Goal: Task Accomplishment & Management: Manage account settings

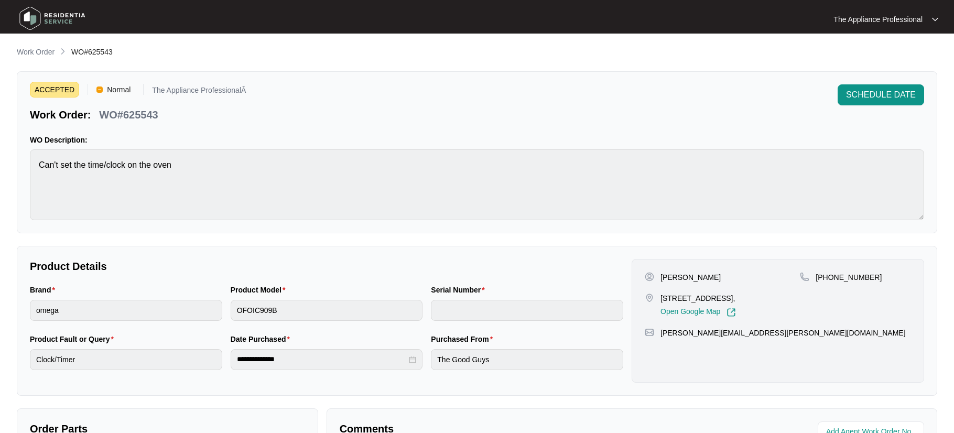
click at [38, 21] on img at bounding box center [52, 18] width 73 height 31
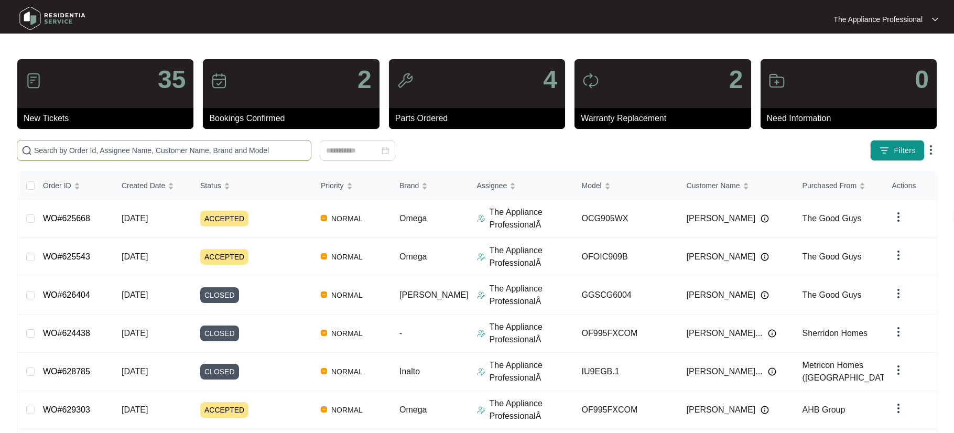
click at [138, 151] on input "text" at bounding box center [170, 151] width 273 height 12
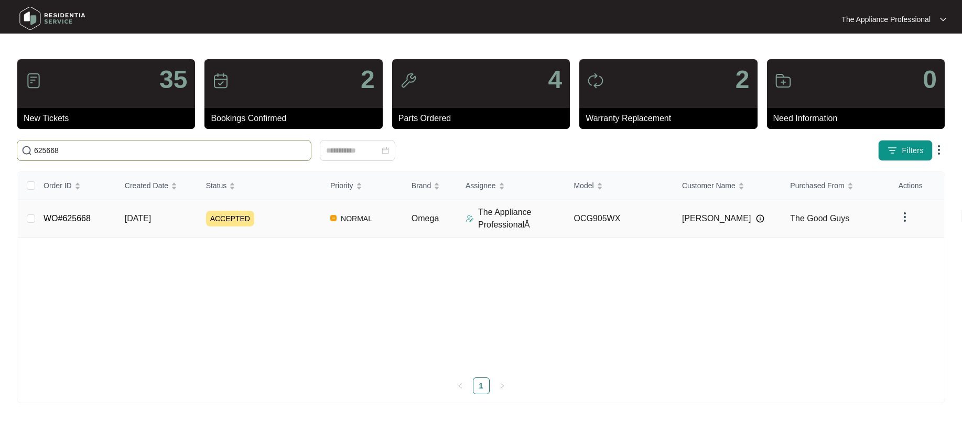
type input "625668"
click at [85, 220] on link "WO#625668" at bounding box center [67, 218] width 47 height 9
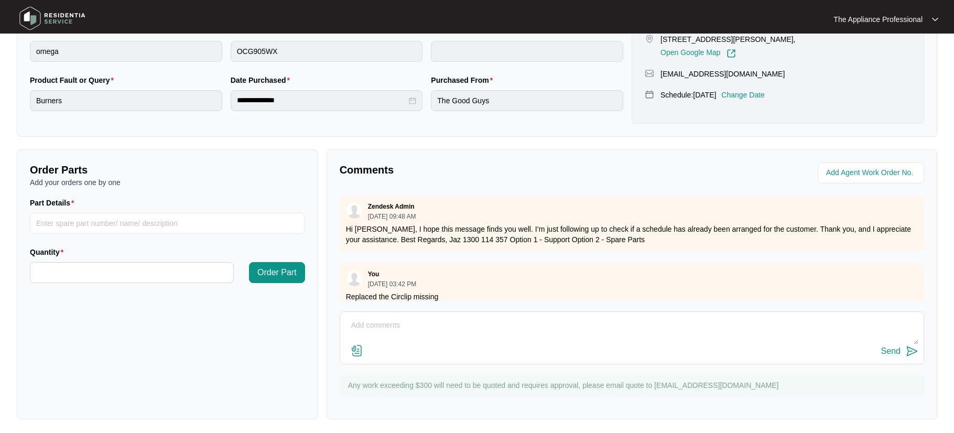
scroll to position [262, 0]
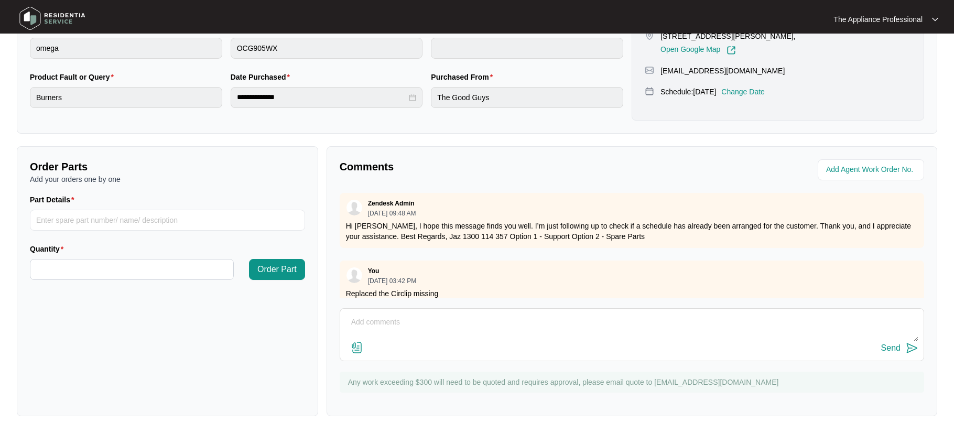
click at [360, 351] on img at bounding box center [357, 347] width 13 height 13
click at [0, 0] on input "file" at bounding box center [0, 0] width 0 height 0
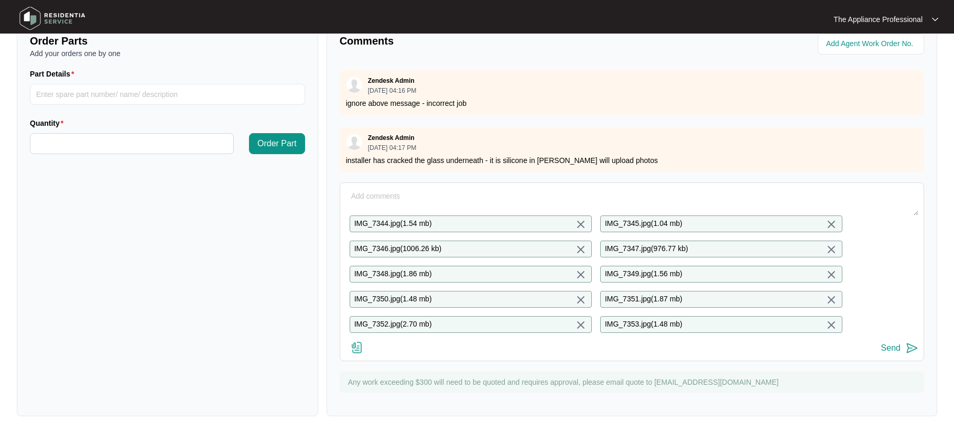
scroll to position [396, 0]
click at [392, 349] on div "Send" at bounding box center [631, 348] width 573 height 14
click at [384, 352] on div "Send" at bounding box center [631, 348] width 573 height 14
click at [386, 349] on div "Send" at bounding box center [631, 348] width 573 height 14
click at [400, 189] on textarea at bounding box center [631, 201] width 573 height 27
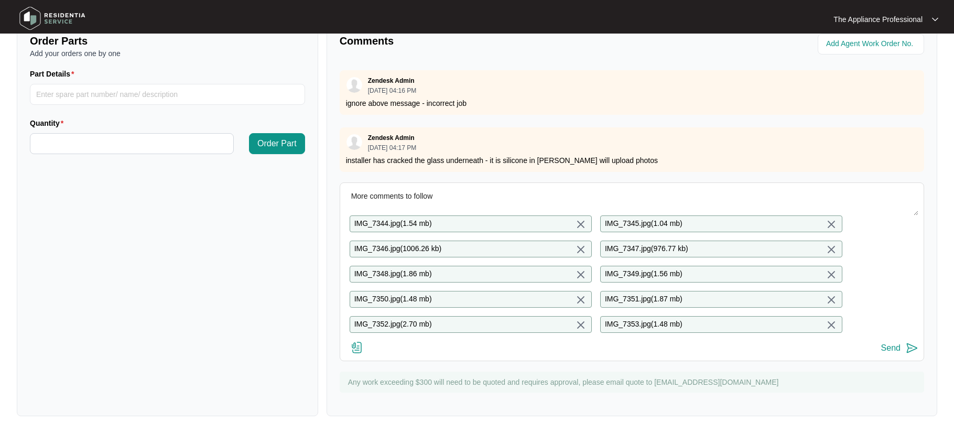
type textarea "More comments to follow"
click at [906, 346] on img at bounding box center [912, 348] width 13 height 13
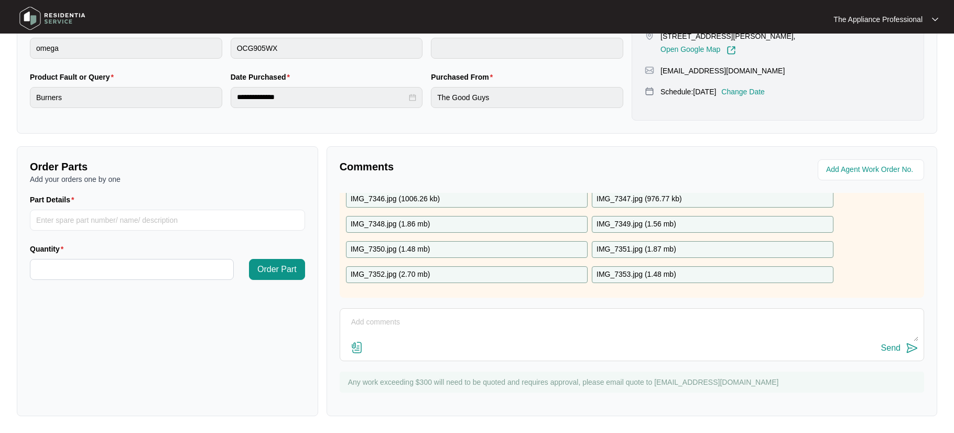
scroll to position [321, 0]
click at [400, 322] on textarea at bounding box center [631, 327] width 573 height 27
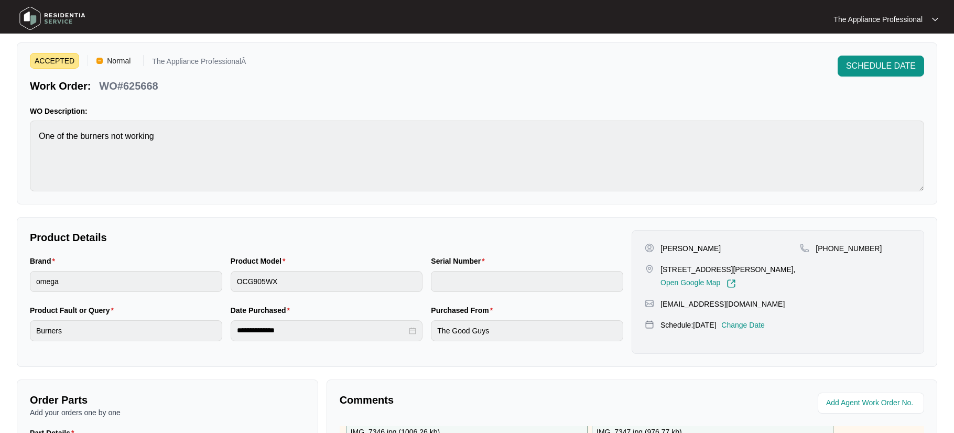
scroll to position [0, 0]
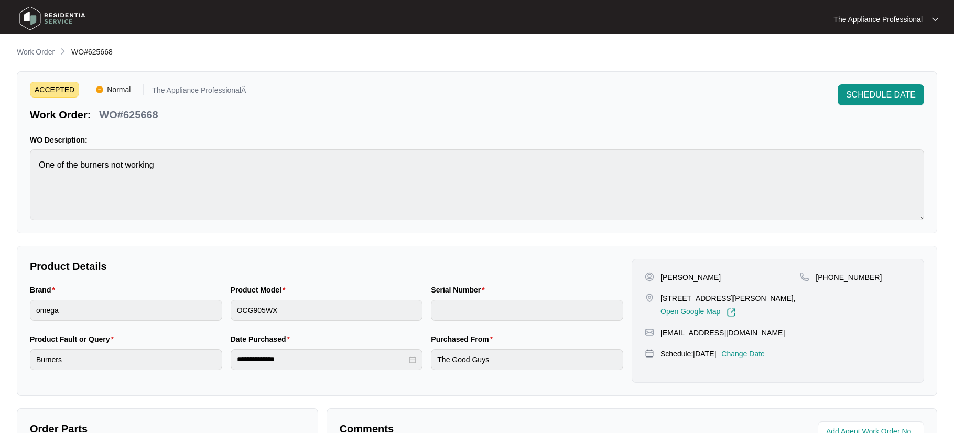
click at [30, 22] on img at bounding box center [52, 18] width 73 height 31
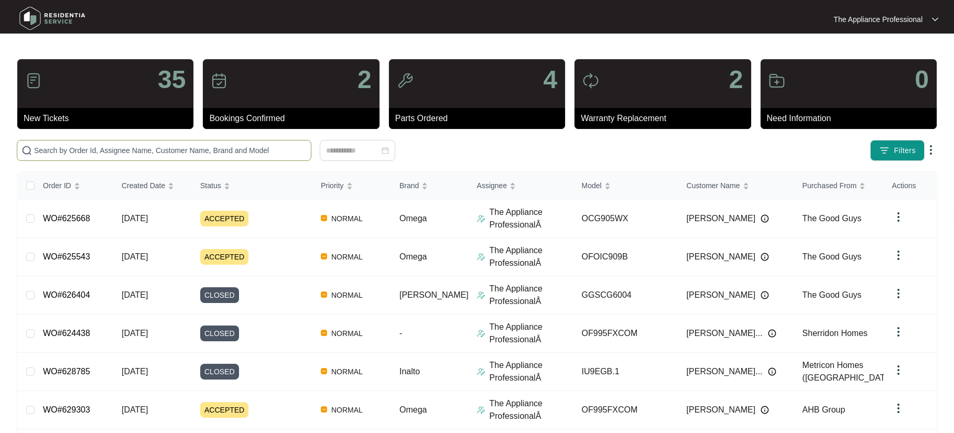
click at [118, 149] on input "text" at bounding box center [170, 151] width 273 height 12
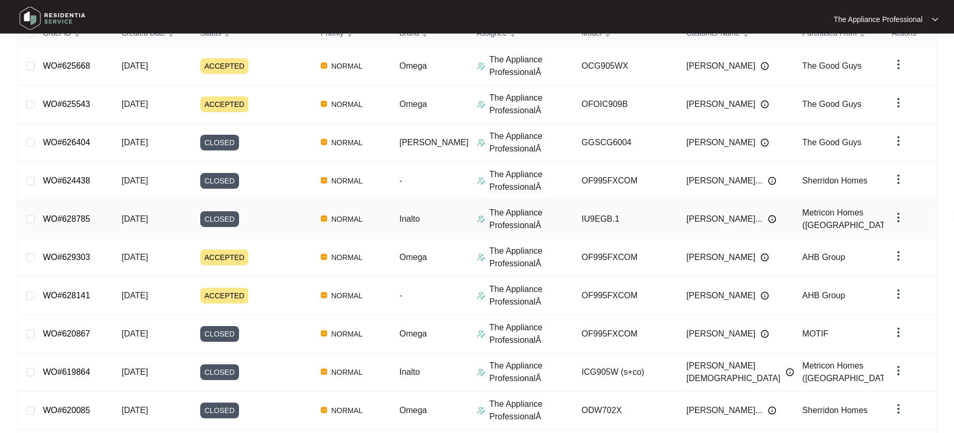
scroll to position [200, 0]
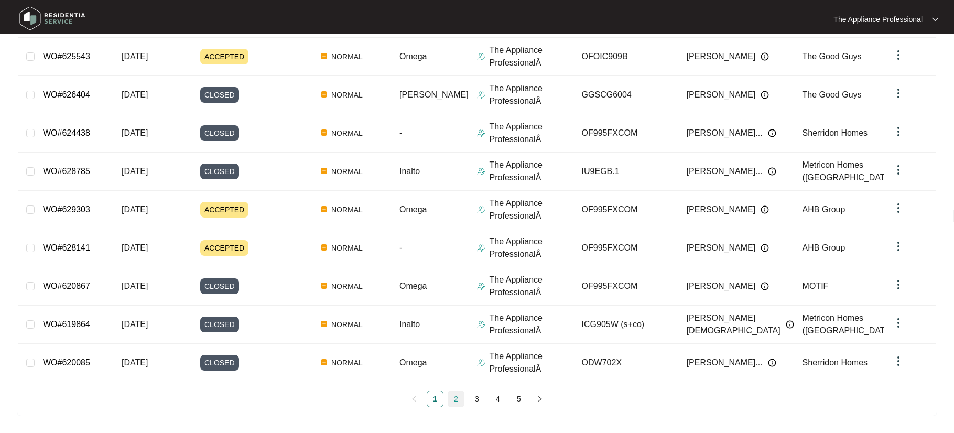
click at [461, 400] on link "2" at bounding box center [456, 399] width 16 height 16
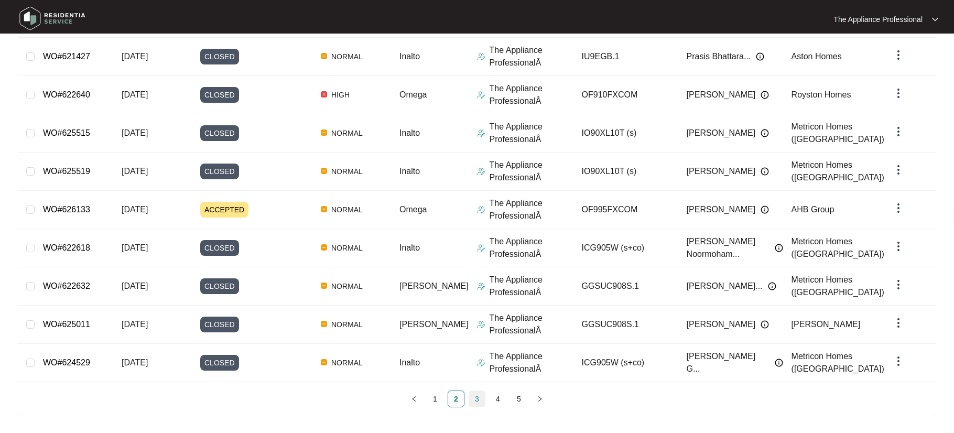
click at [474, 398] on link "3" at bounding box center [477, 399] width 16 height 16
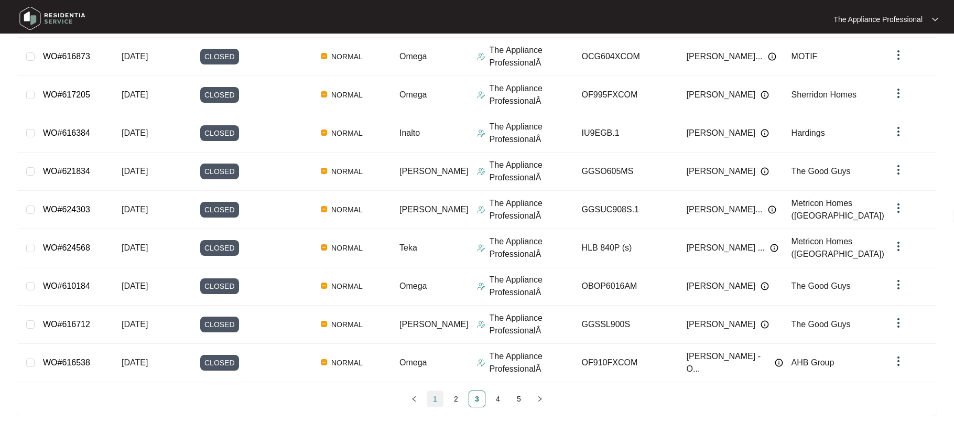
click at [439, 400] on link "1" at bounding box center [435, 399] width 16 height 16
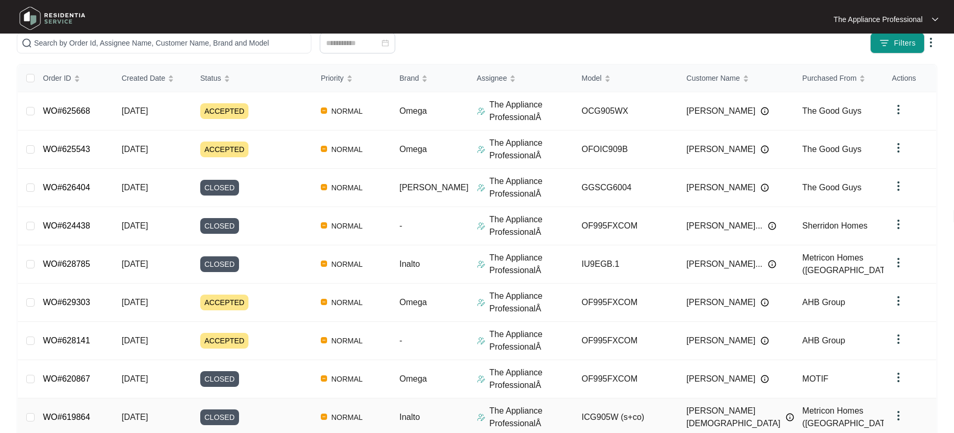
scroll to position [0, 0]
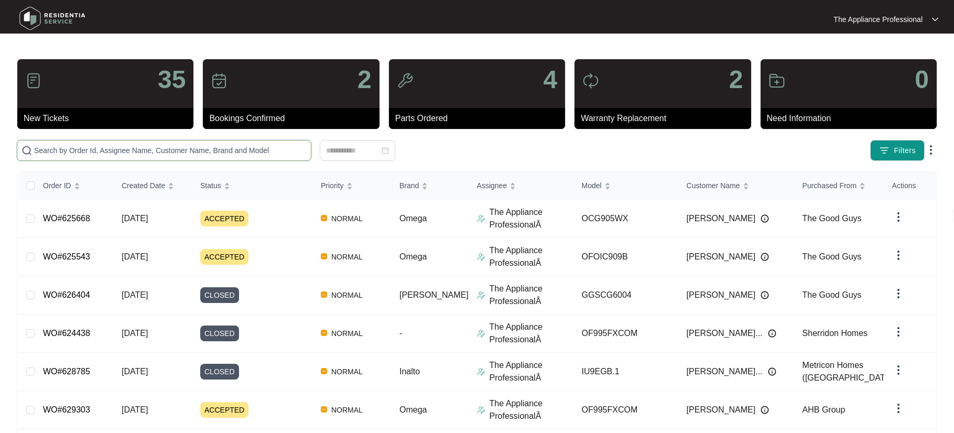
click at [146, 149] on input "text" at bounding box center [170, 151] width 273 height 12
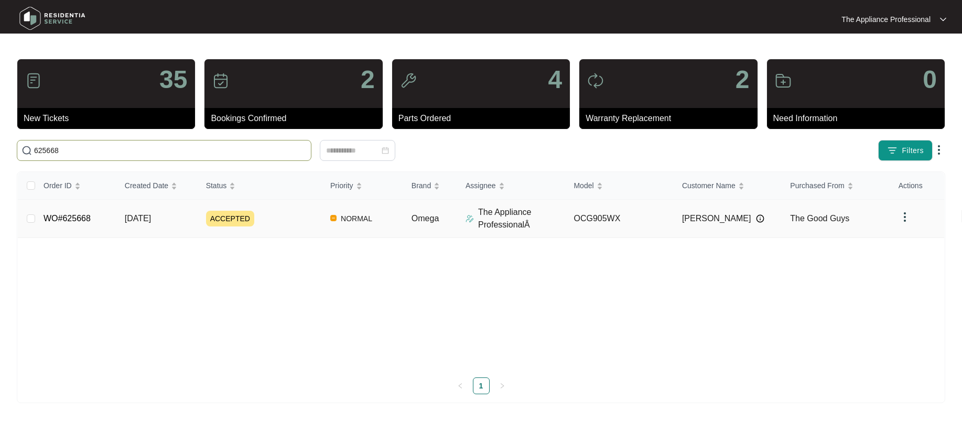
type input "625668"
click at [89, 221] on link "WO#625668" at bounding box center [67, 218] width 47 height 9
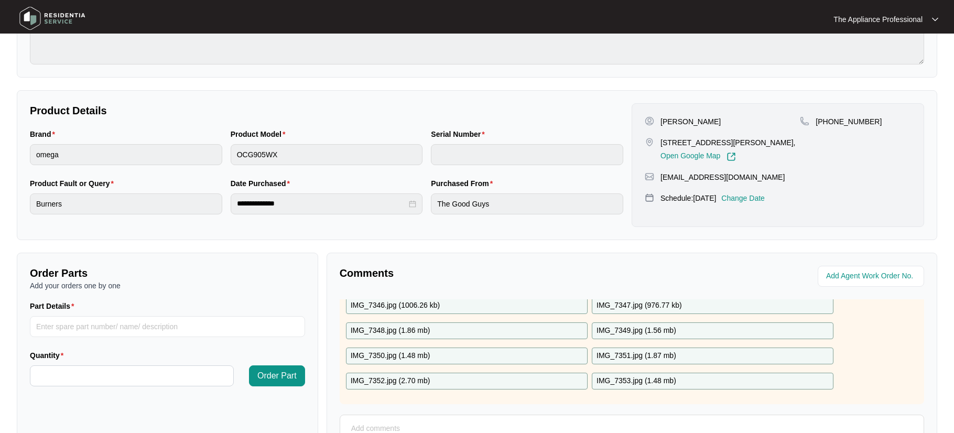
scroll to position [262, 0]
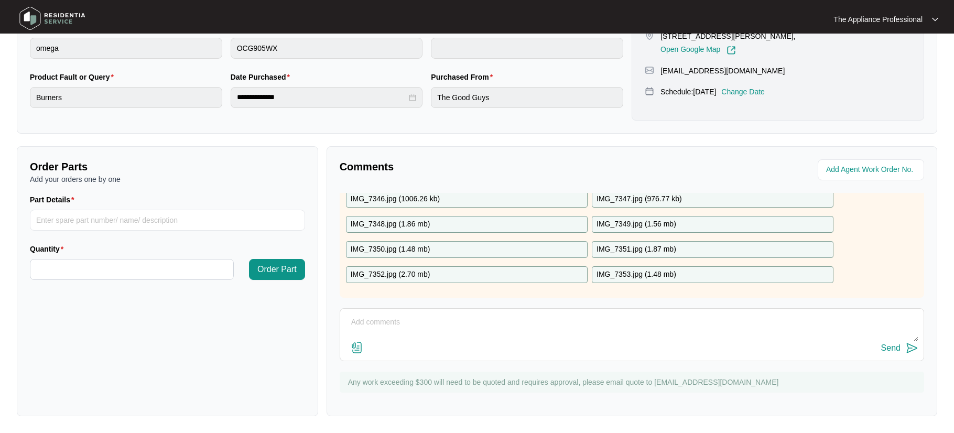
click at [394, 322] on textarea at bounding box center [631, 327] width 573 height 27
click at [428, 327] on textarea at bounding box center [631, 327] width 573 height 27
drag, startPoint x: 385, startPoint y: 340, endPoint x: 353, endPoint y: 336, distance: 32.2
click at [353, 336] on textarea "Inspected Unit siliconed in Screw from underside has broken glass Al;so" at bounding box center [631, 327] width 573 height 27
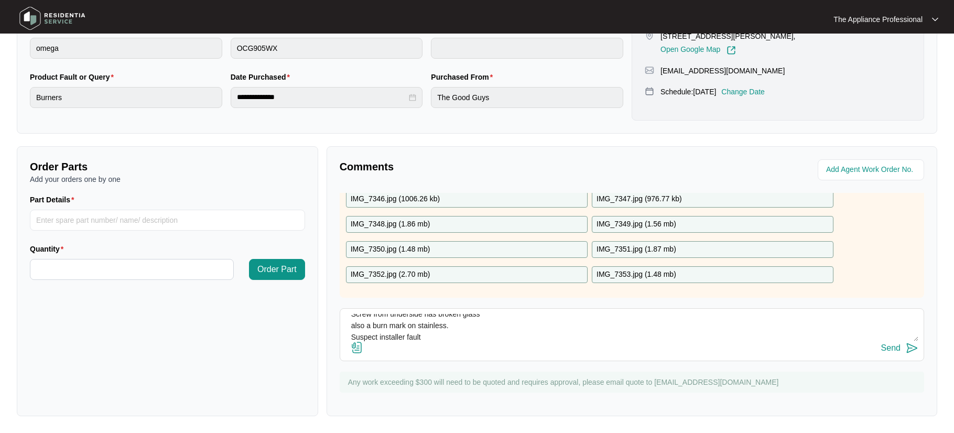
scroll to position [35, 0]
drag, startPoint x: 352, startPoint y: 335, endPoint x: 427, endPoint y: 336, distance: 75.5
click at [427, 336] on textarea "Inspected Unit siliconed in Screw from underside has broken glass also a burn m…" at bounding box center [631, 327] width 573 height 27
type textarea "Inspected Unit siliconed in Screw from underside has broken glass also a burn m…"
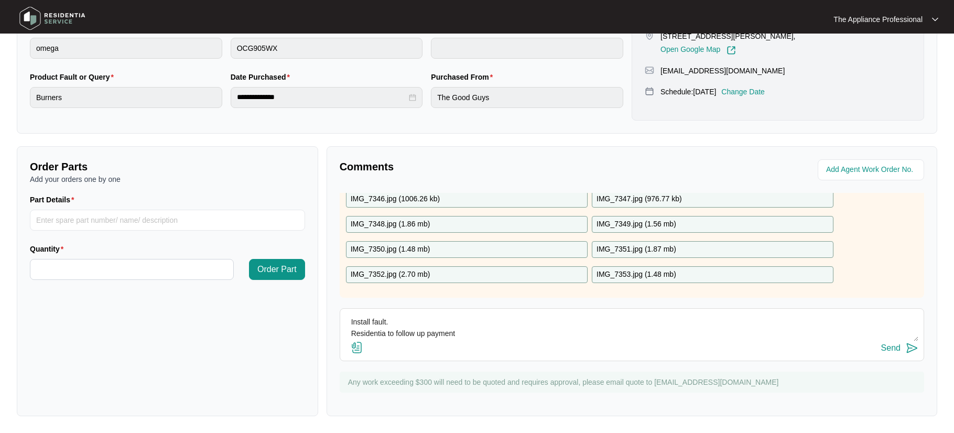
click at [913, 350] on img at bounding box center [912, 348] width 13 height 13
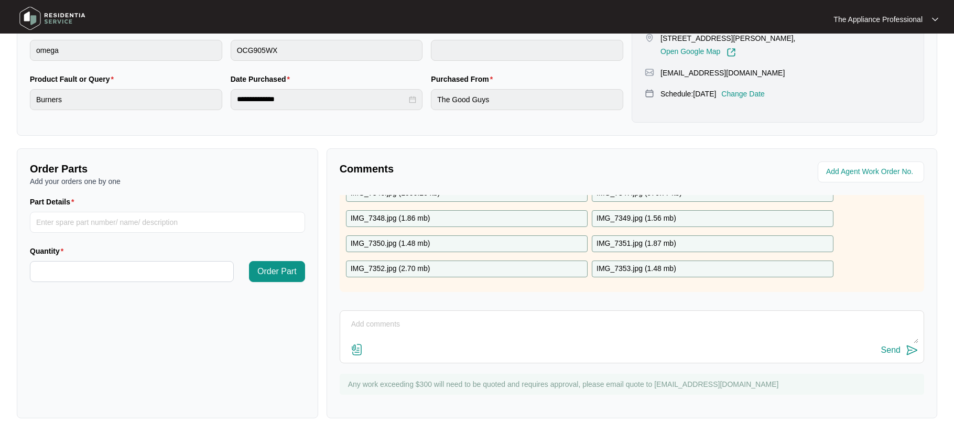
scroll to position [0, 0]
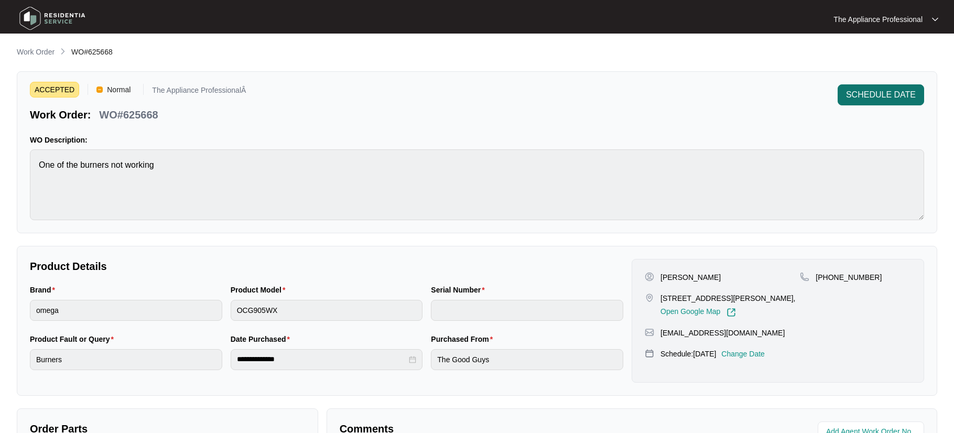
click at [867, 92] on span "SCHEDULE DATE" at bounding box center [881, 95] width 70 height 13
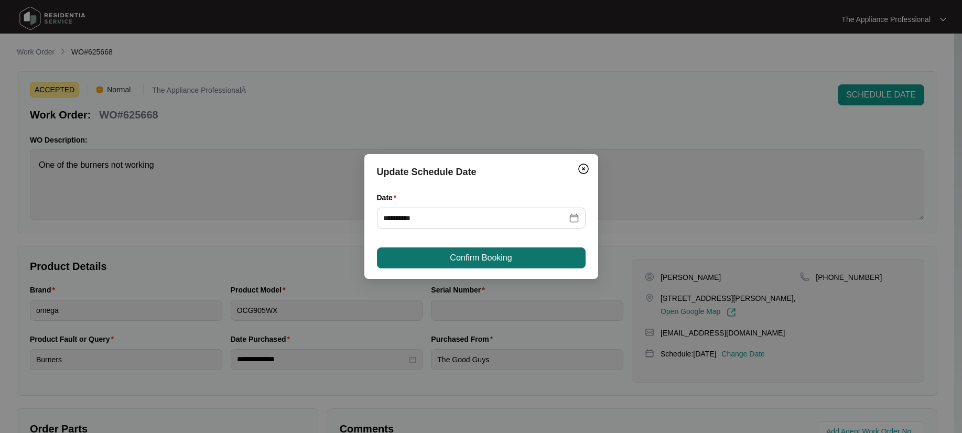
click at [497, 257] on span "Confirm Booking" at bounding box center [481, 258] width 62 height 13
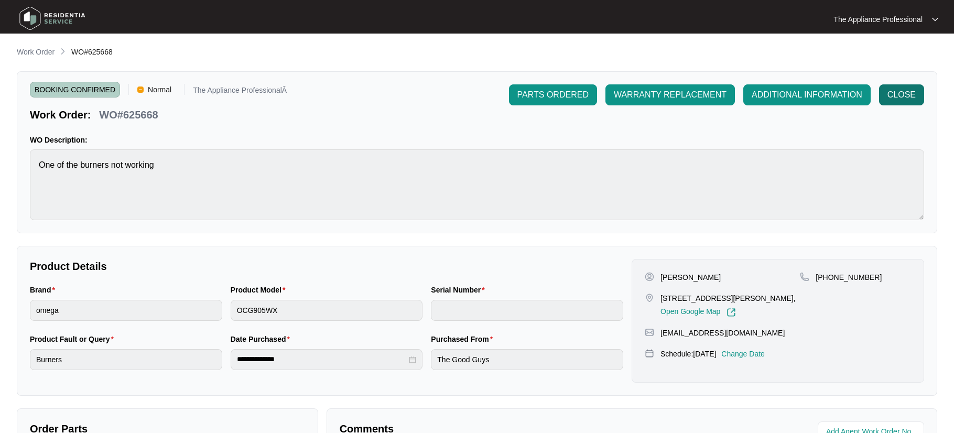
click at [911, 94] on span "CLOSE" at bounding box center [901, 95] width 28 height 13
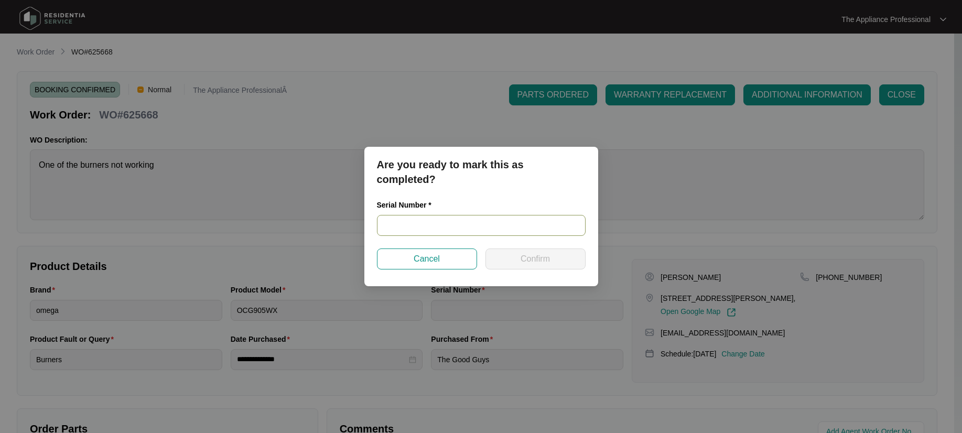
click at [395, 229] on input "text" at bounding box center [481, 225] width 209 height 21
type input "96638182407010039"
click at [516, 259] on button "Confirm" at bounding box center [535, 258] width 100 height 21
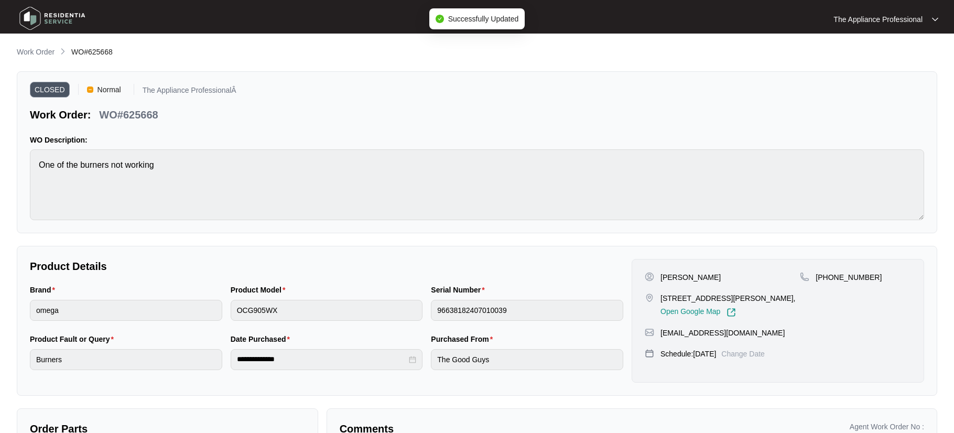
type input "96638182407010039"
click at [30, 17] on img at bounding box center [52, 18] width 73 height 31
